Goal: Information Seeking & Learning: Check status

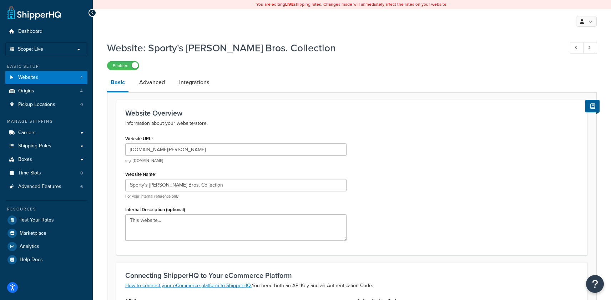
select select "139489"
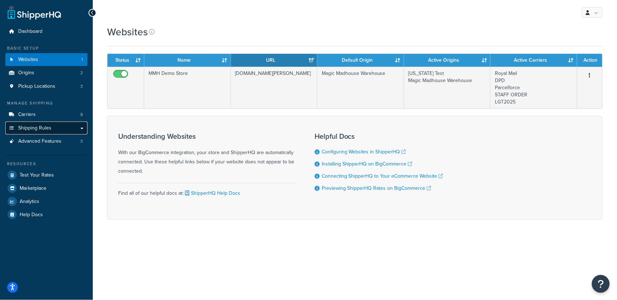
click at [57, 125] on link "Shipping Rules" at bounding box center [46, 128] width 82 height 13
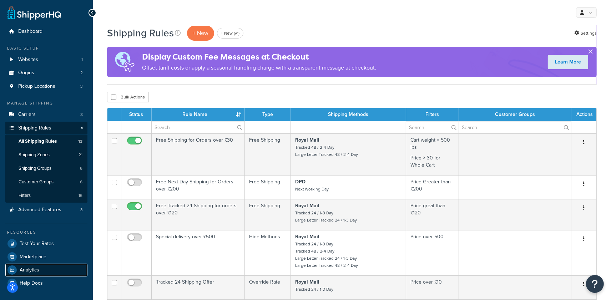
click at [39, 272] on link "Analytics" at bounding box center [46, 270] width 82 height 13
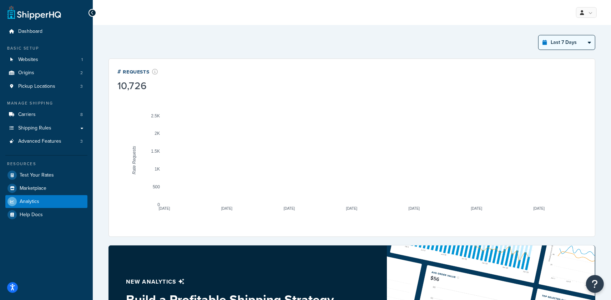
click at [560, 47] on select "Last 24 Hours Last 7 Days Last 30 Days Last 3 Months Last 6 Months Last 12 Mont…" at bounding box center [567, 42] width 56 height 14
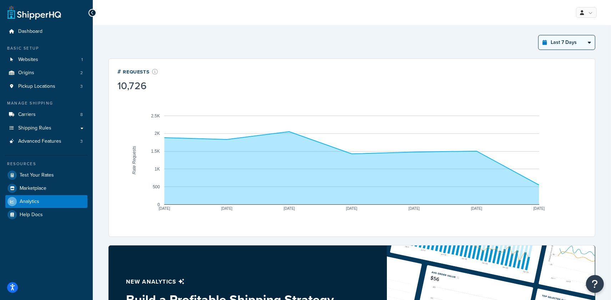
select select "last_year"
click at [539, 35] on select "Last 24 Hours Last 7 Days Last 30 Days Last 3 Months Last 6 Months Last 12 Mont…" at bounding box center [567, 42] width 56 height 14
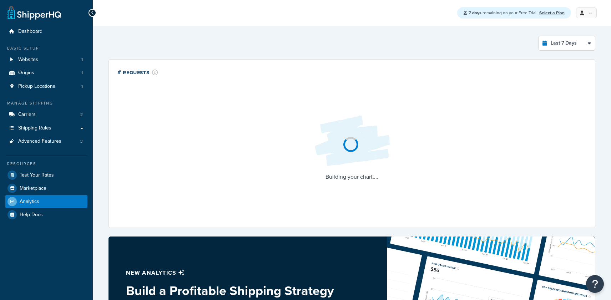
select select "last_7_days"
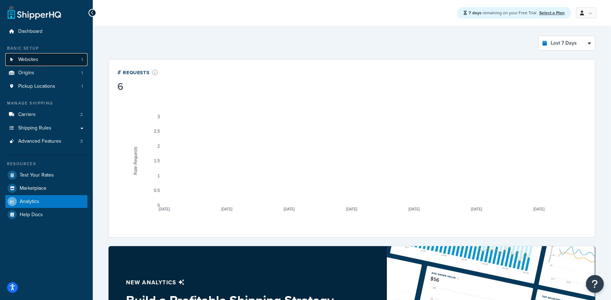
click at [63, 62] on link "Websites 1" at bounding box center [46, 59] width 82 height 13
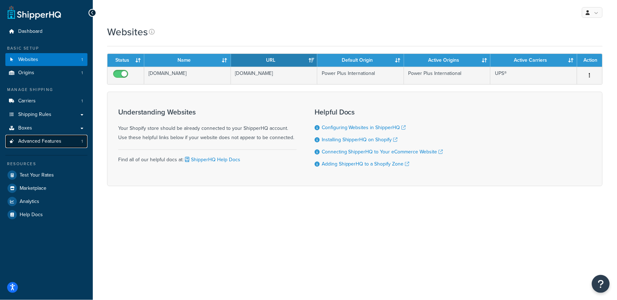
click at [60, 144] on span "Advanced Features" at bounding box center [39, 142] width 43 height 6
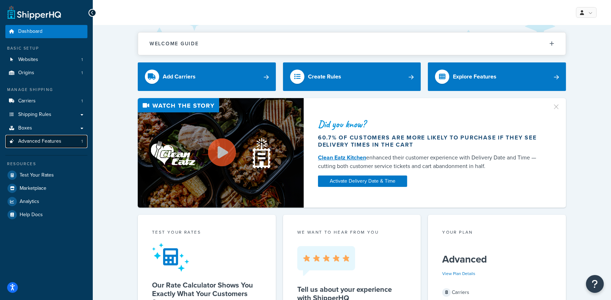
click at [53, 139] on span "Advanced Features" at bounding box center [39, 142] width 43 height 6
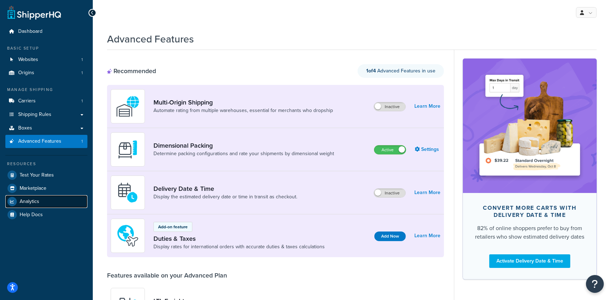
click at [43, 197] on link "Analytics" at bounding box center [46, 201] width 82 height 13
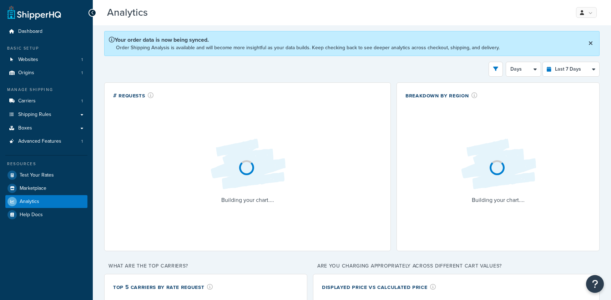
select select "last_7_days"
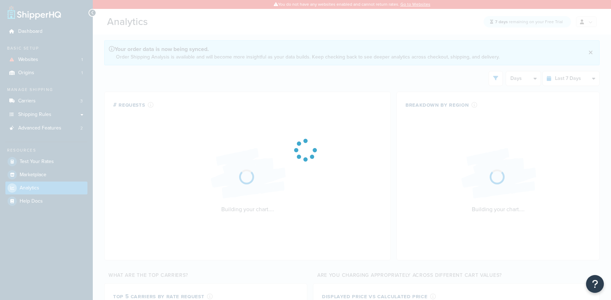
select select "last_7_days"
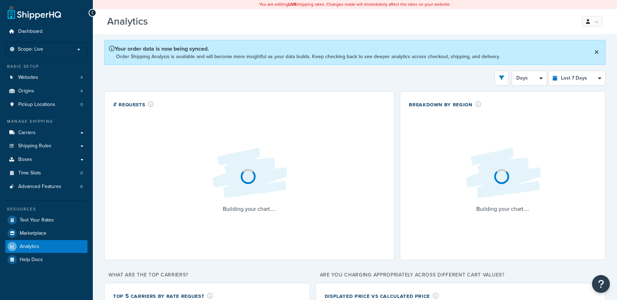
select select "last_7_days"
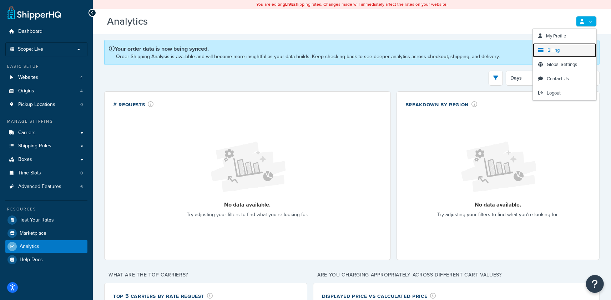
click at [559, 50] on span "Billing" at bounding box center [554, 50] width 12 height 7
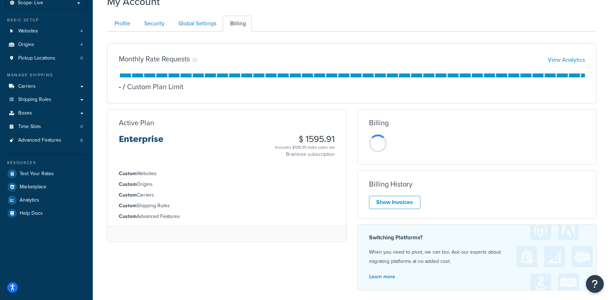
scroll to position [47, 0]
